Goal: Information Seeking & Learning: Learn about a topic

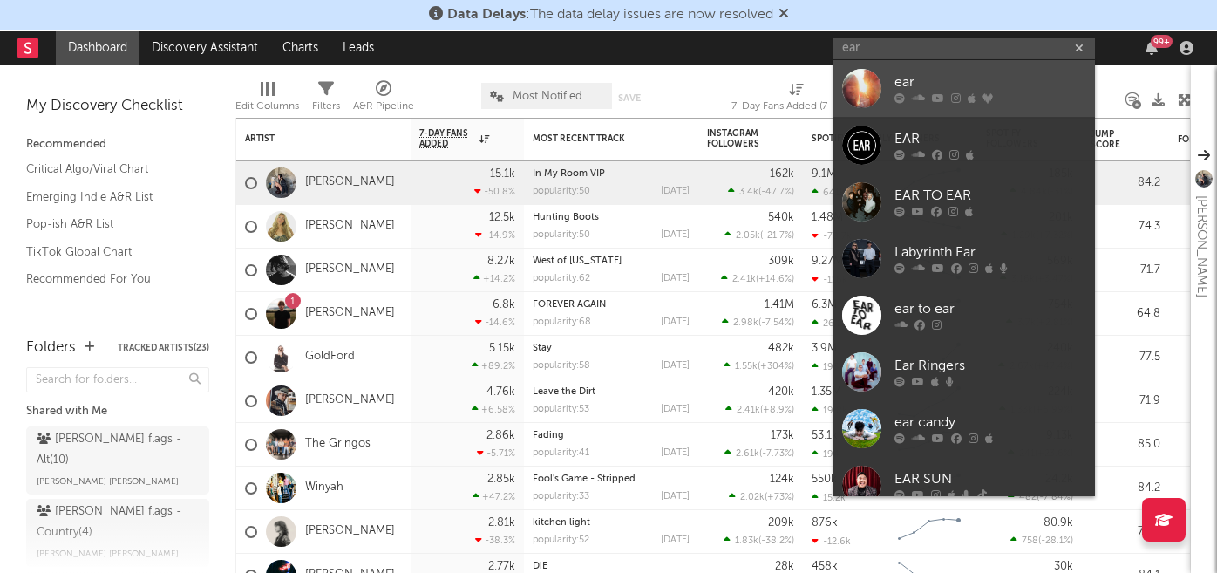
type input "ear"
click at [916, 86] on div "ear" at bounding box center [990, 82] width 192 height 21
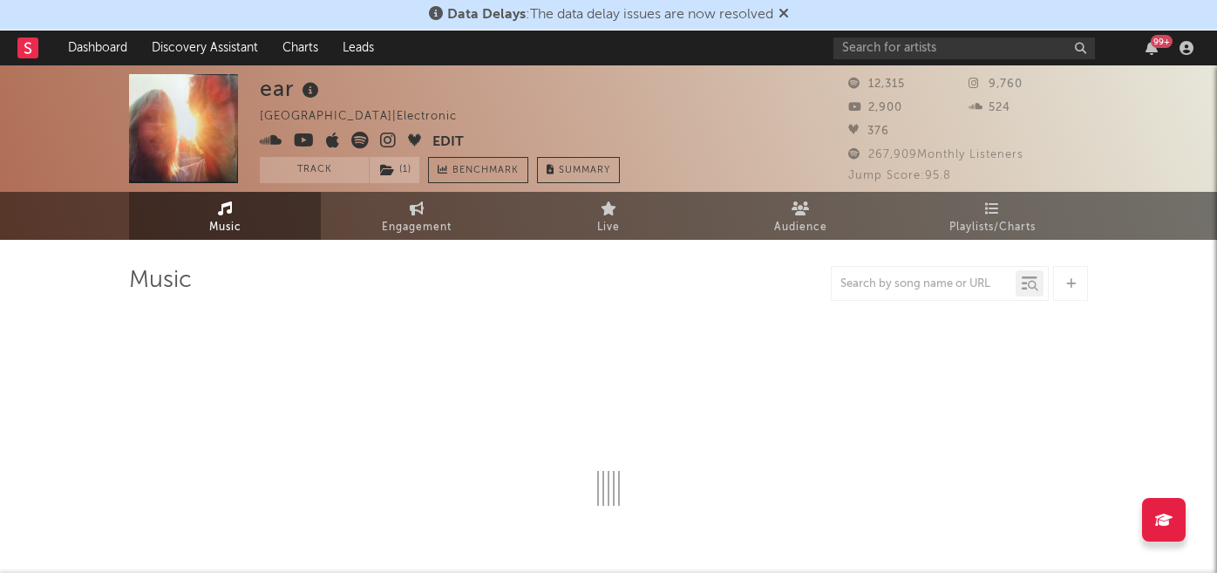
select select "1w"
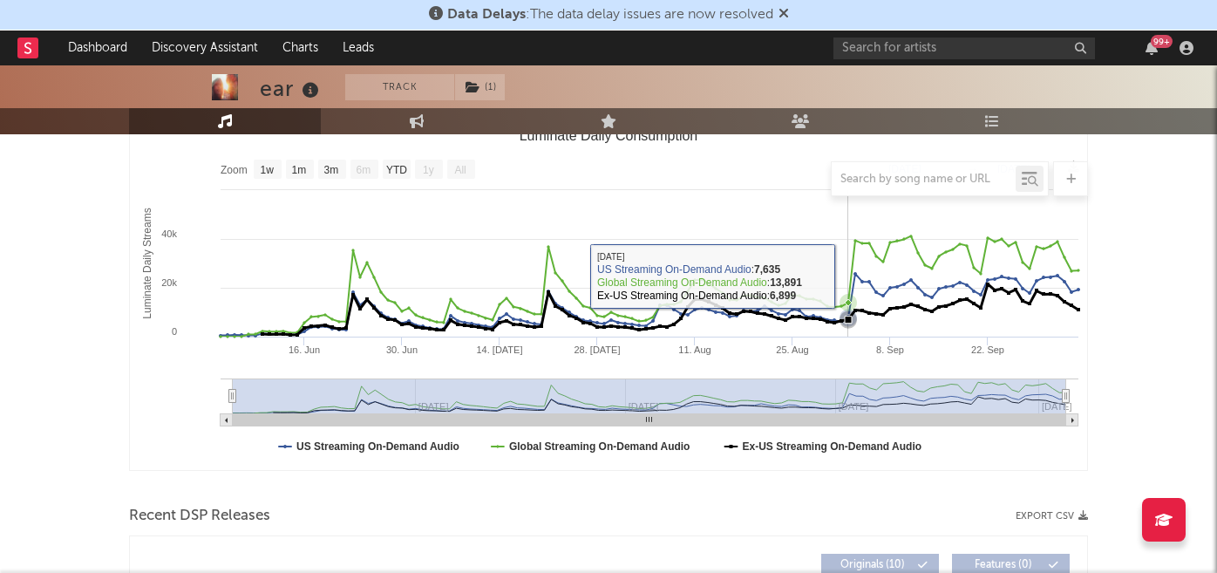
scroll to position [160, 0]
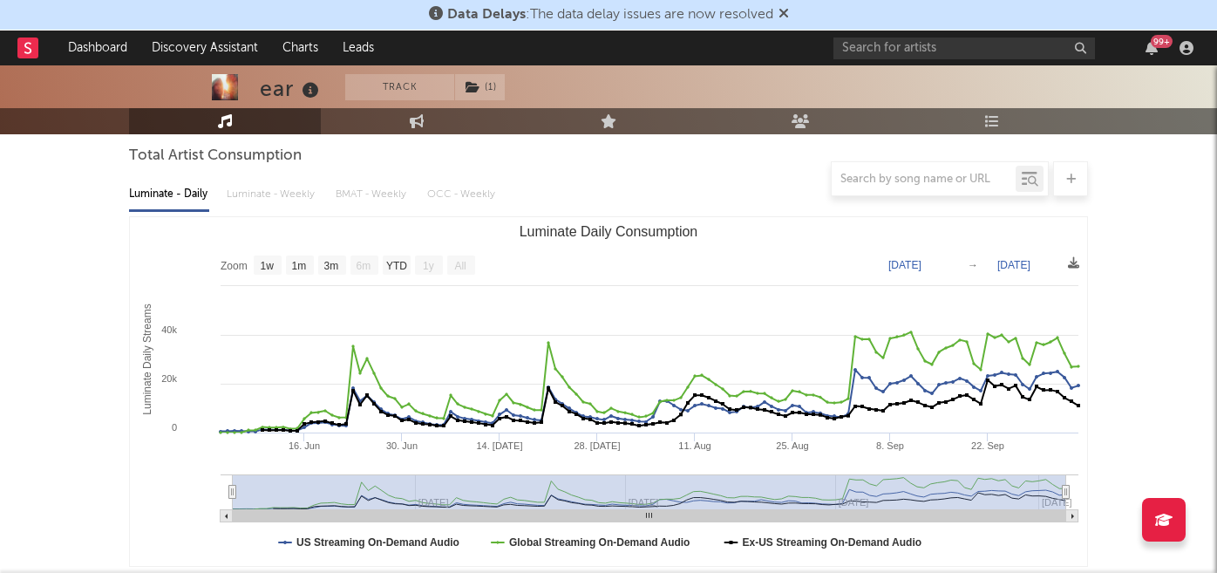
click at [246, 195] on div at bounding box center [608, 178] width 959 height 35
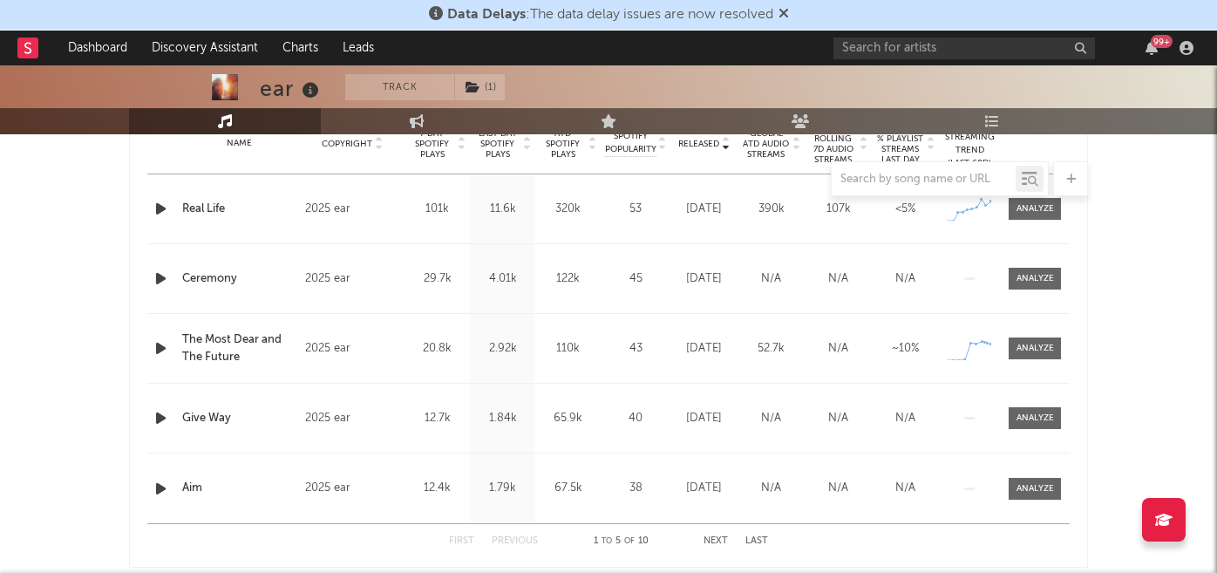
scroll to position [736, 0]
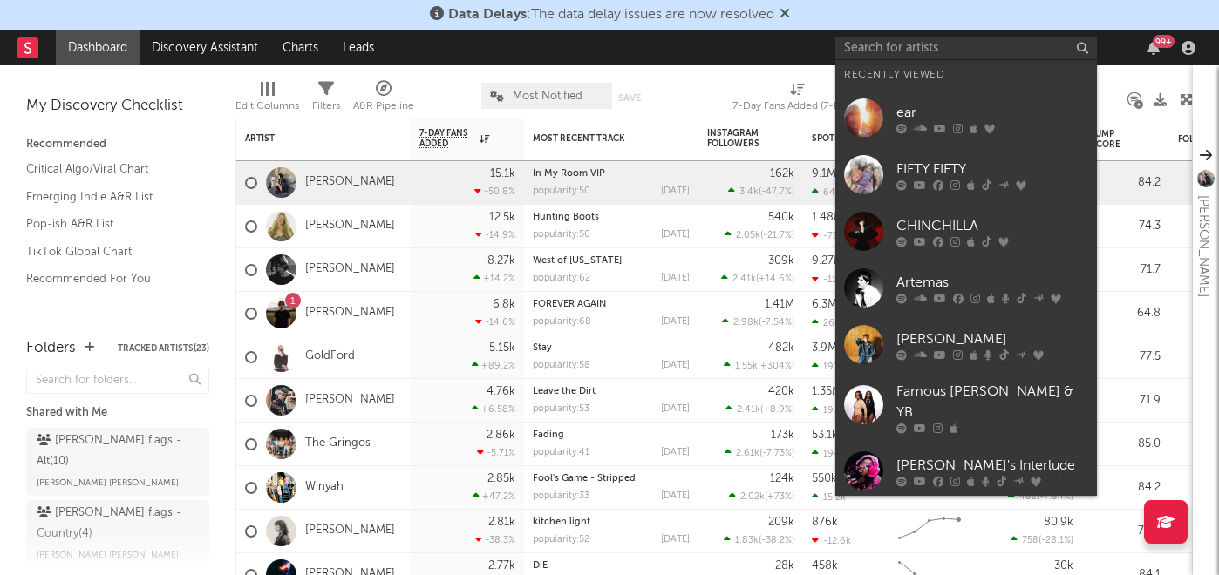
click at [919, 51] on input "text" at bounding box center [965, 48] width 261 height 22
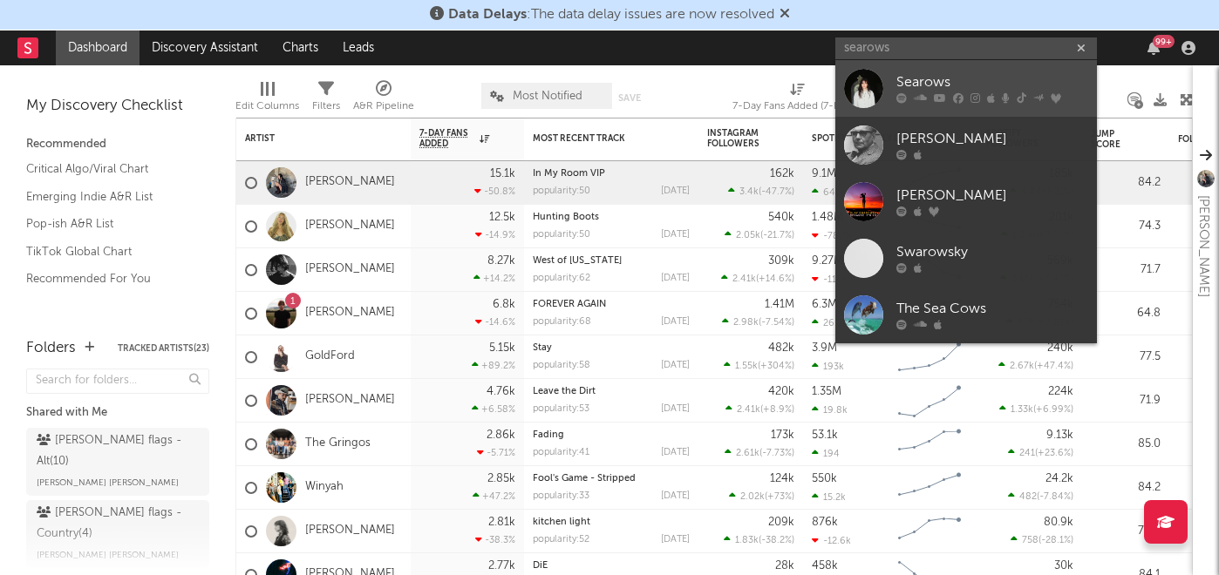
type input "searows"
click at [937, 85] on div "Searows" at bounding box center [992, 82] width 192 height 21
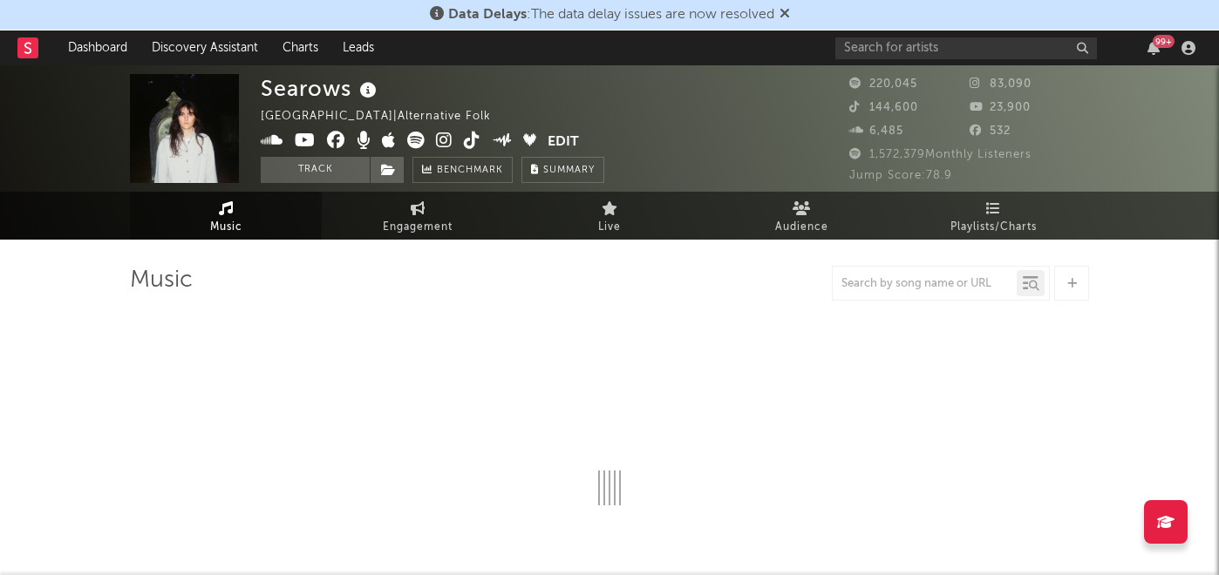
select select "6m"
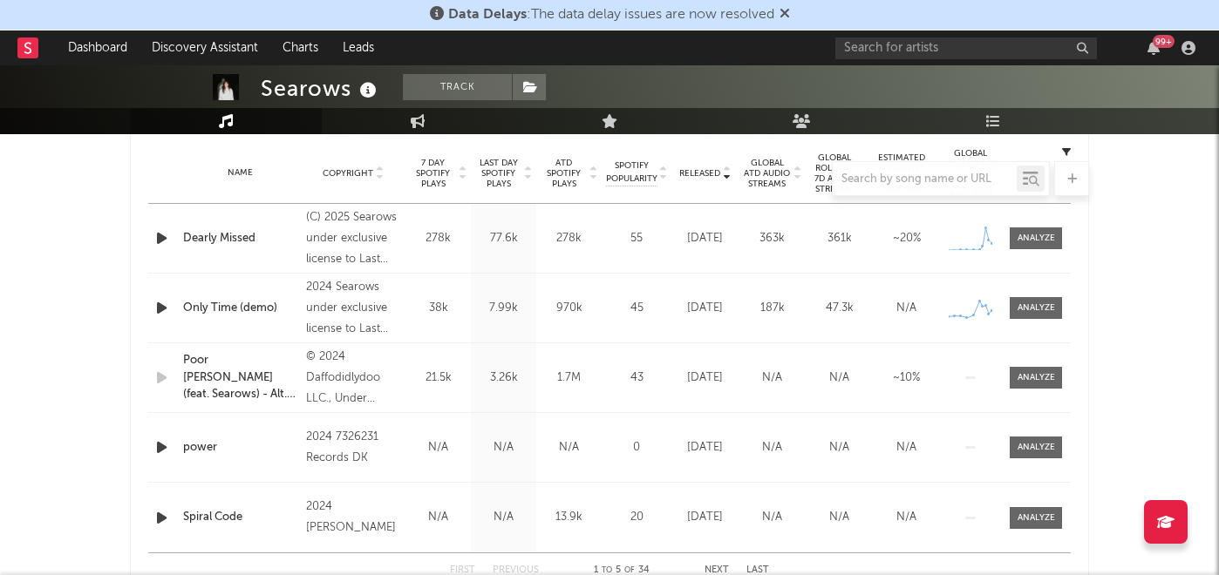
scroll to position [705, 0]
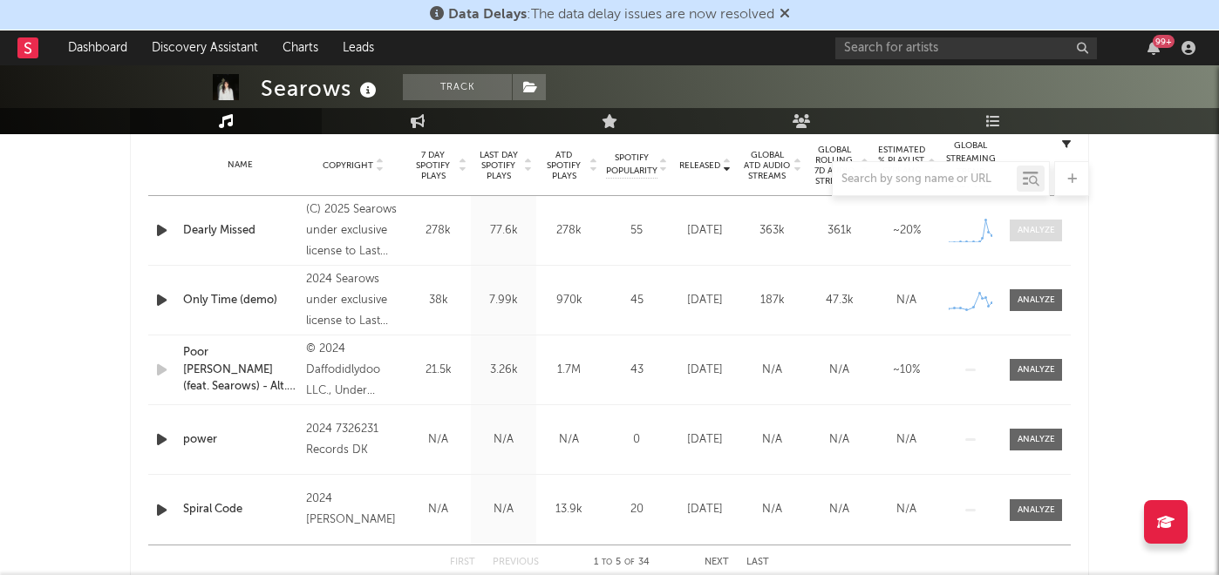
click at [1026, 232] on div at bounding box center [1035, 230] width 37 height 13
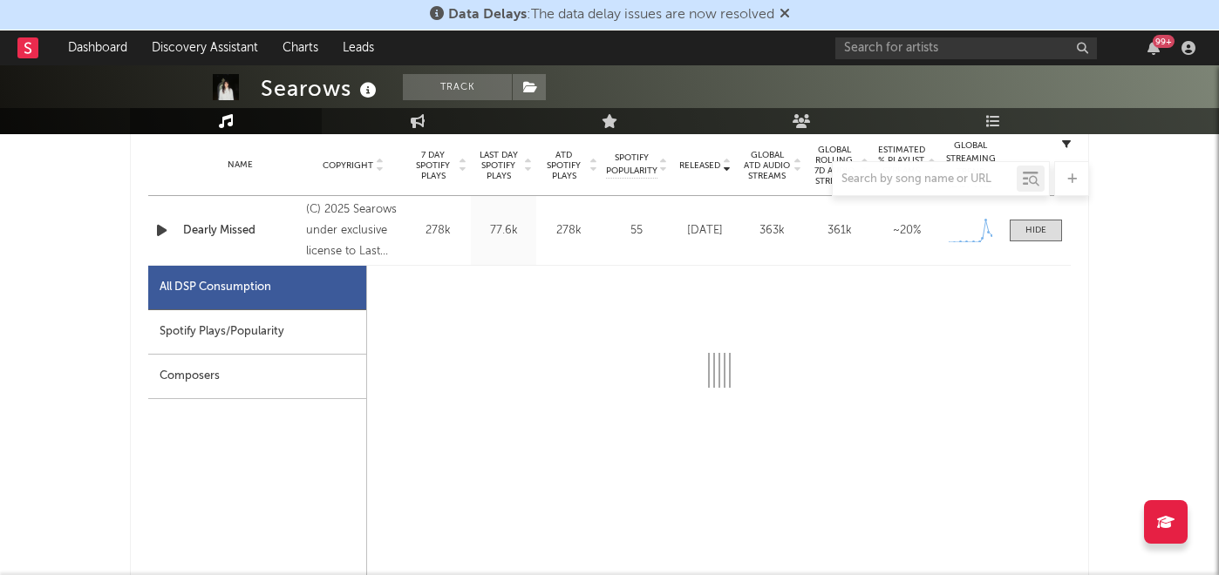
select select "1w"
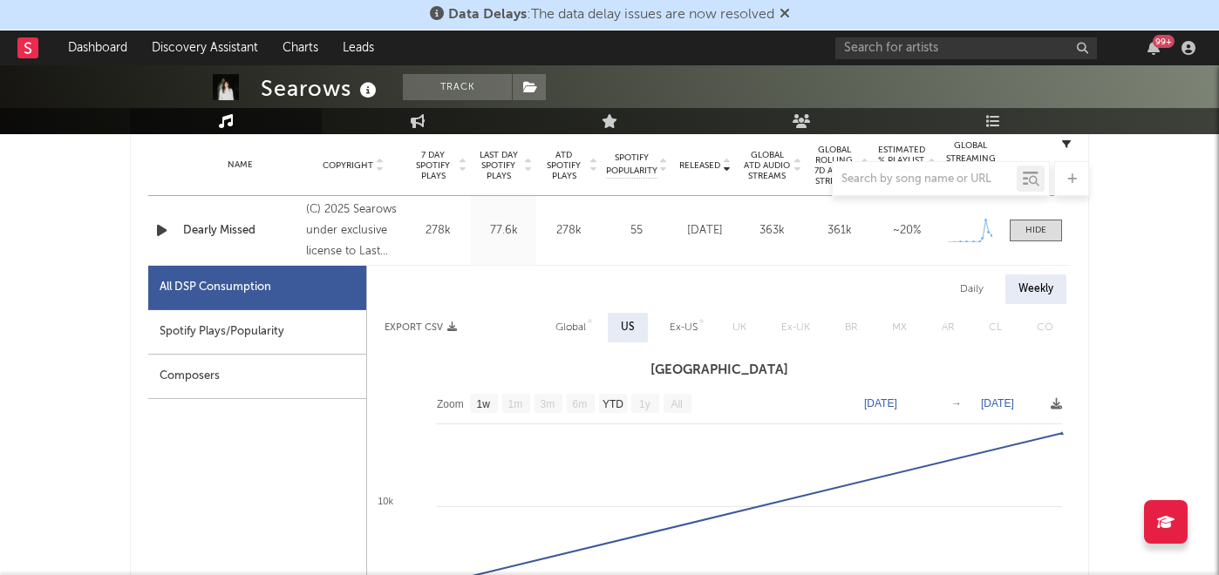
click at [272, 334] on div "Spotify Plays/Popularity" at bounding box center [257, 332] width 218 height 44
select select "1w"
